Goal: Transaction & Acquisition: Purchase product/service

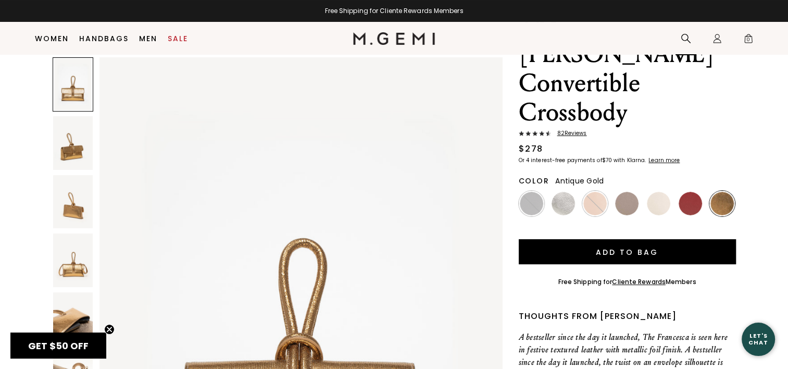
click at [685, 34] on icon at bounding box center [685, 38] width 10 height 10
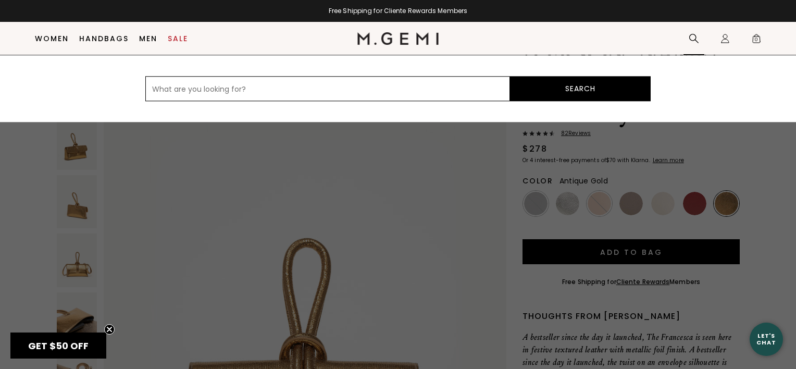
click at [289, 93] on input "text" at bounding box center [327, 88] width 364 height 25
type input "d"
type input "[PERSON_NAME]"
click at [579, 90] on button "Search" at bounding box center [580, 88] width 141 height 25
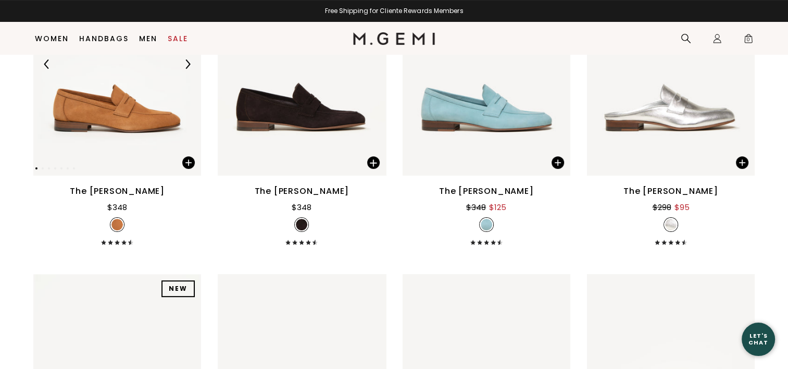
click at [337, 192] on div "The [PERSON_NAME]" at bounding box center [302, 191] width 95 height 12
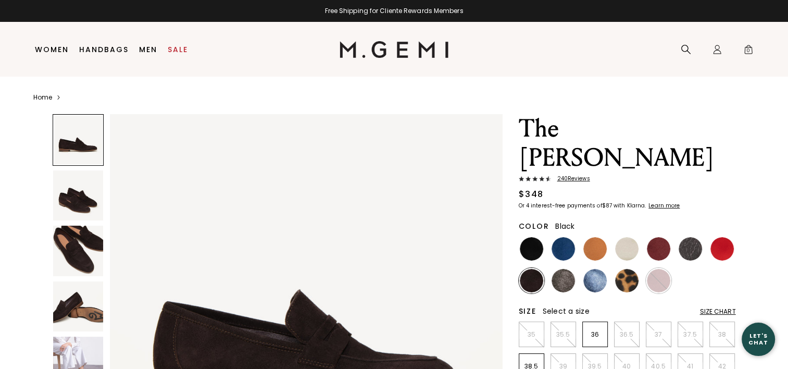
click at [527, 237] on img at bounding box center [531, 248] width 23 height 23
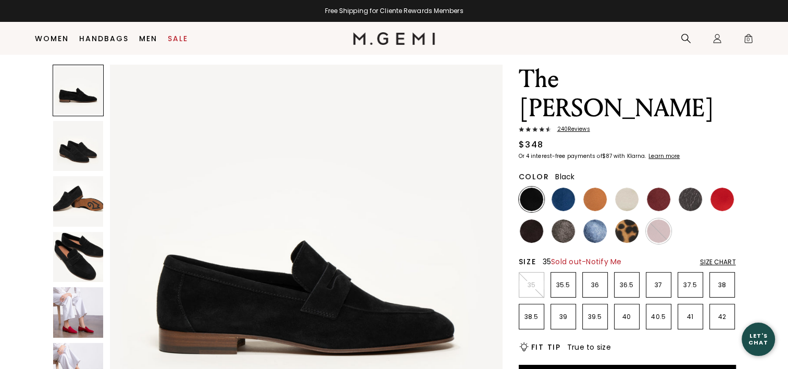
scroll to position [82, 0]
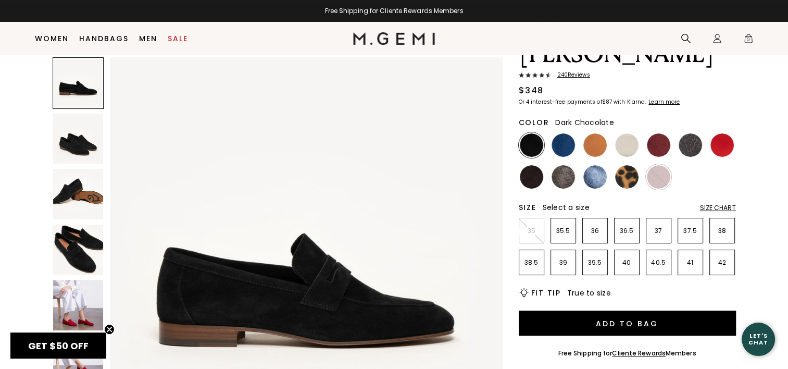
click at [528, 165] on img at bounding box center [531, 176] width 23 height 23
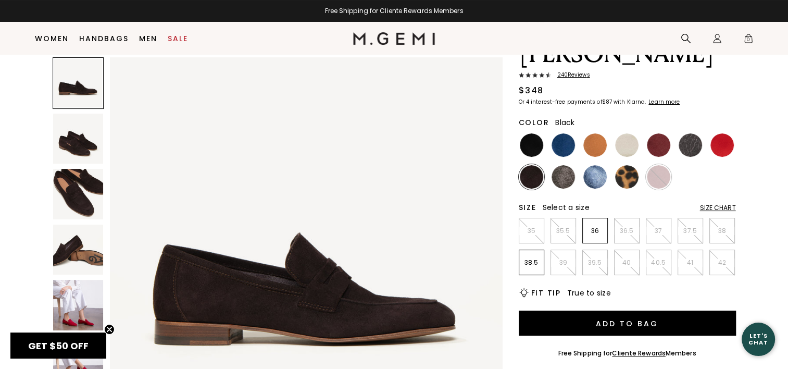
click at [529, 133] on img at bounding box center [531, 144] width 23 height 23
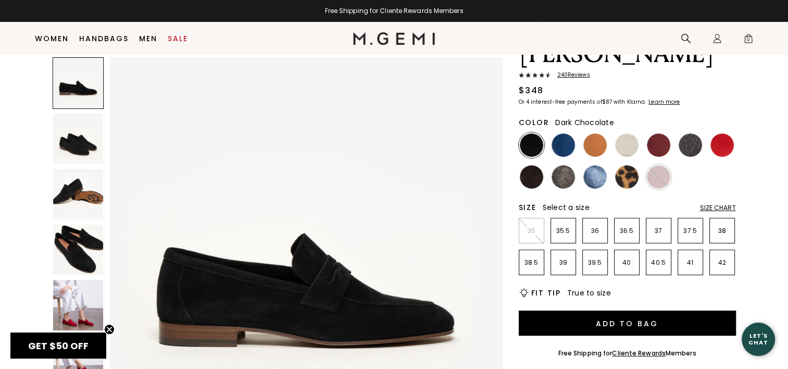
click at [540, 165] on img at bounding box center [531, 176] width 23 height 23
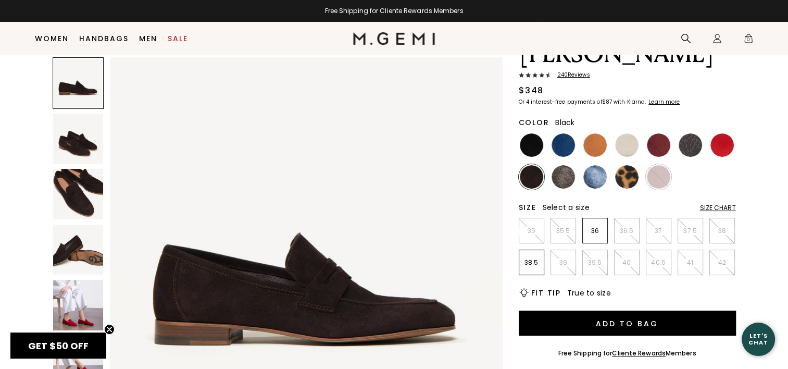
click at [536, 133] on img at bounding box center [531, 144] width 23 height 23
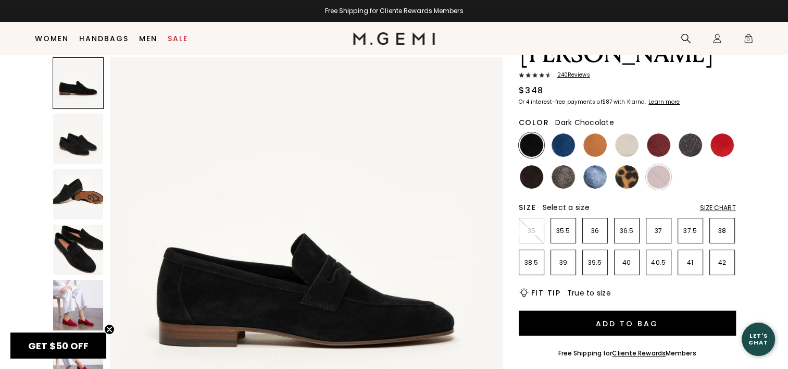
click at [533, 165] on img at bounding box center [531, 176] width 23 height 23
